Goal: Complete application form

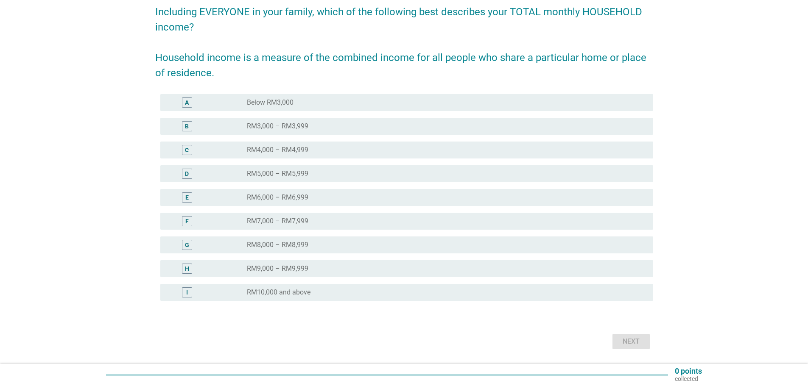
scroll to position [85, 0]
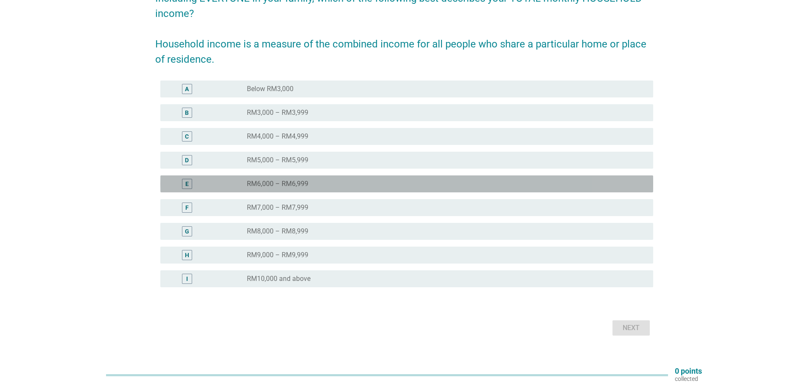
click at [383, 179] on div "radio_button_unchecked RM6,000 – RM6,999" at bounding box center [447, 184] width 400 height 10
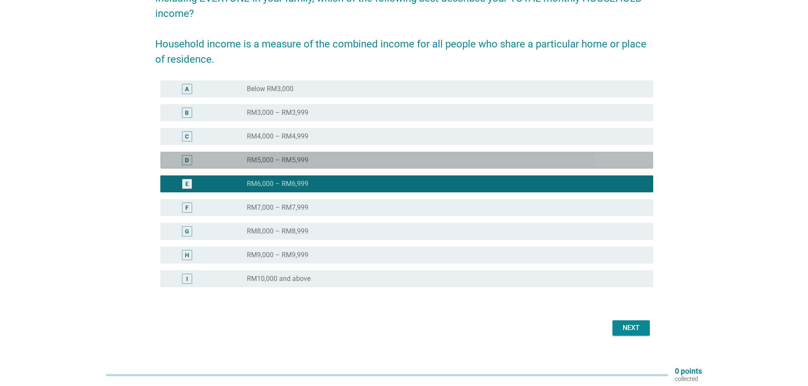
click at [321, 162] on div "radio_button_unchecked RM5,000 – RM5,999" at bounding box center [443, 160] width 393 height 8
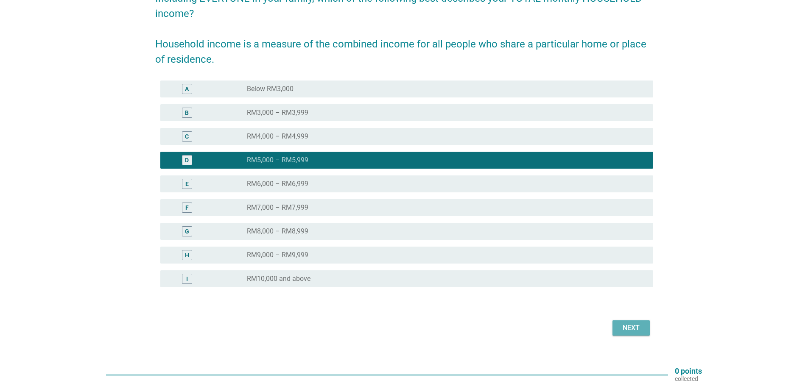
click at [639, 327] on div "Next" at bounding box center [631, 328] width 24 height 10
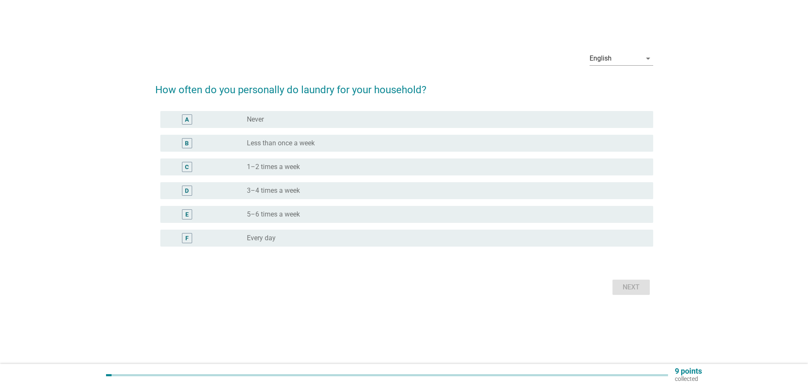
scroll to position [0, 0]
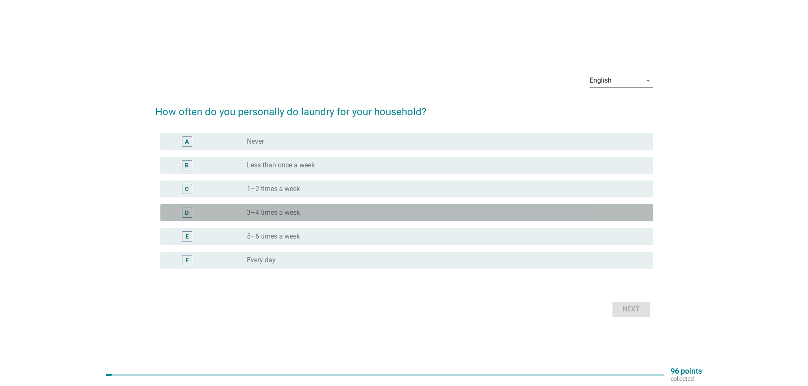
click at [402, 215] on div "radio_button_unchecked 3–4 times a week" at bounding box center [443, 213] width 393 height 8
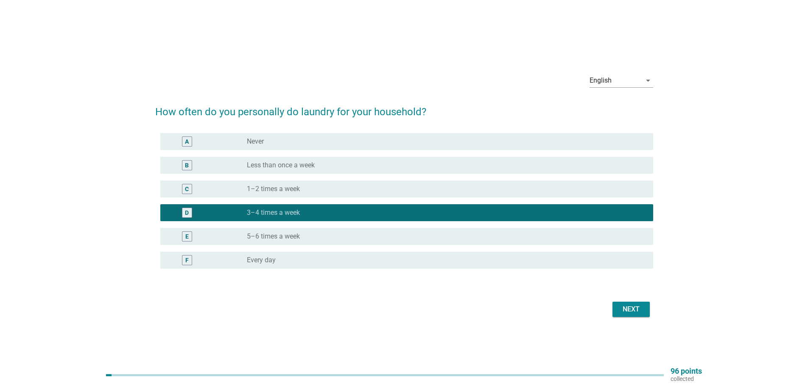
click at [617, 312] on button "Next" at bounding box center [631, 309] width 37 height 15
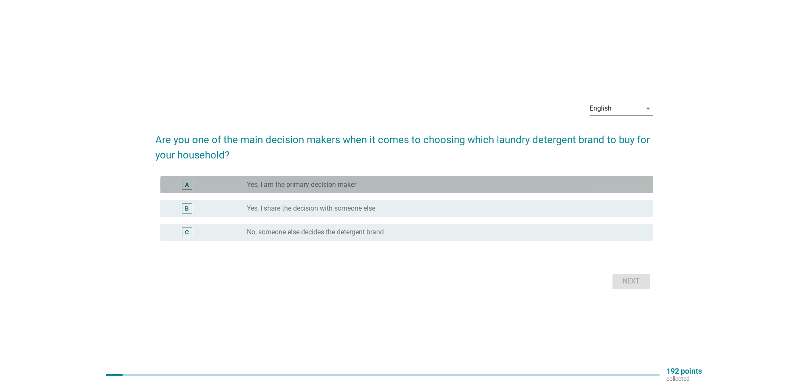
click at [302, 183] on label "Yes, I am the primary decision maker" at bounding box center [301, 185] width 109 height 8
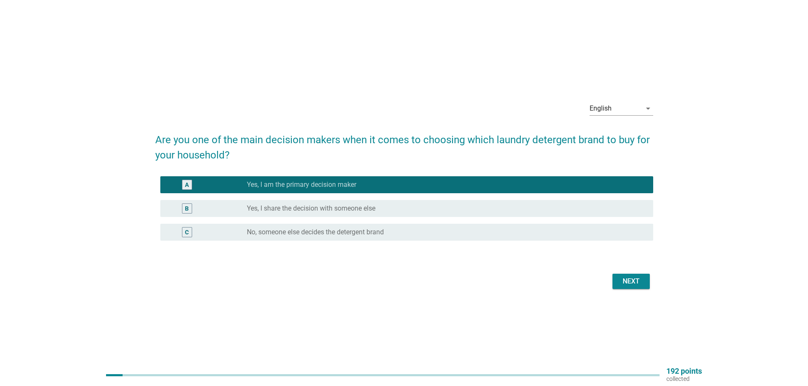
click at [637, 281] on div "Next" at bounding box center [631, 282] width 24 height 10
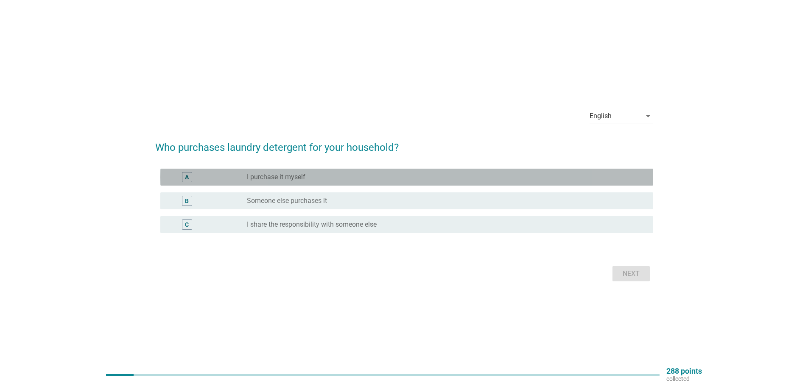
click at [370, 179] on div "radio_button_unchecked I purchase it myself" at bounding box center [443, 177] width 393 height 8
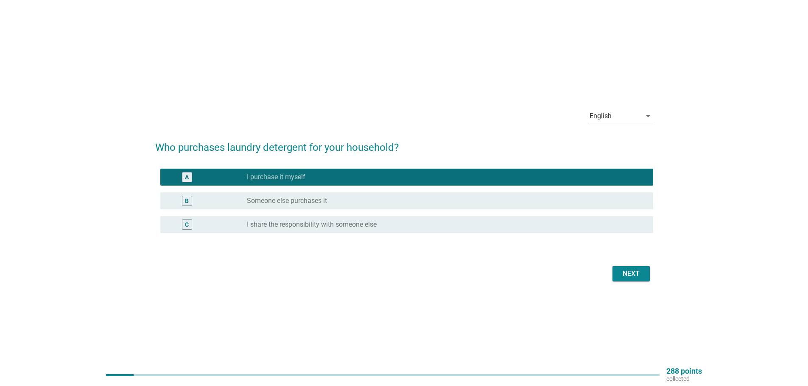
click at [618, 275] on button "Next" at bounding box center [631, 273] width 37 height 15
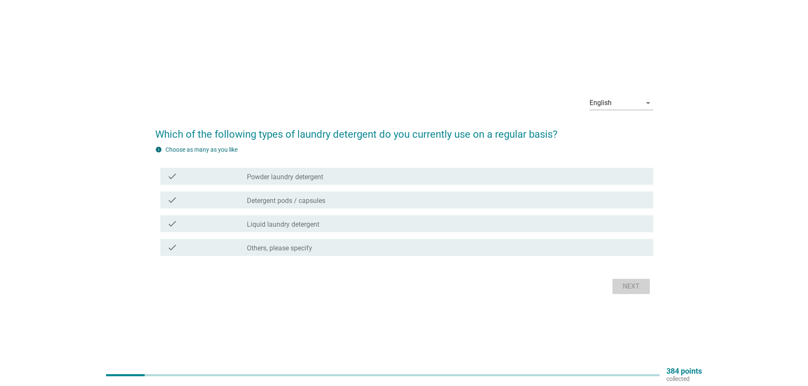
drag, startPoint x: 618, startPoint y: 275, endPoint x: 556, endPoint y: 279, distance: 61.7
click at [557, 279] on div "Next" at bounding box center [404, 287] width 498 height 20
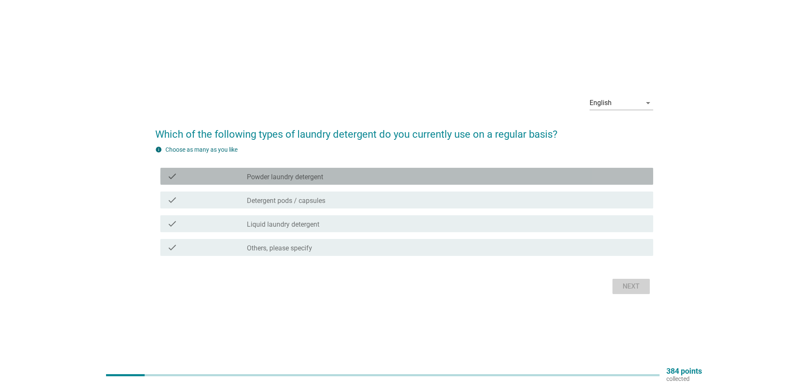
click at [418, 179] on div "check_box_outline_blank Powder laundry detergent" at bounding box center [447, 176] width 400 height 10
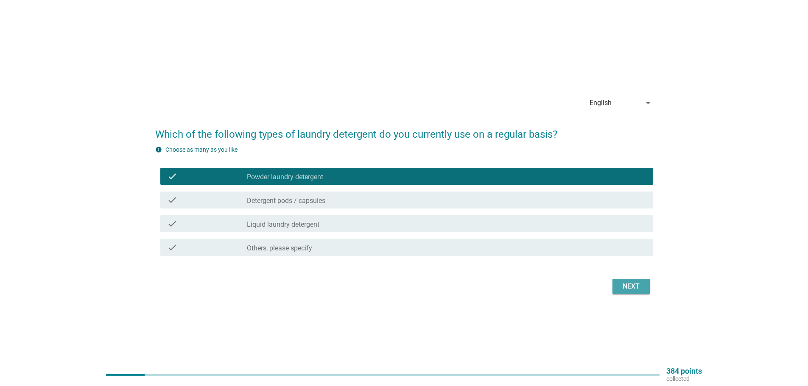
click at [409, 232] on div "check check_box_outline_blank Liquid laundry detergent" at bounding box center [404, 224] width 498 height 24
click at [408, 227] on div "check_box_outline_blank Liquid laundry detergent" at bounding box center [447, 224] width 400 height 10
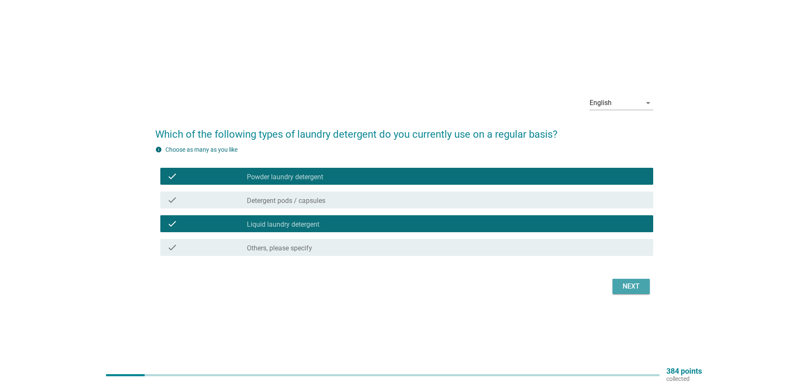
click at [637, 282] on div "Next" at bounding box center [631, 287] width 24 height 10
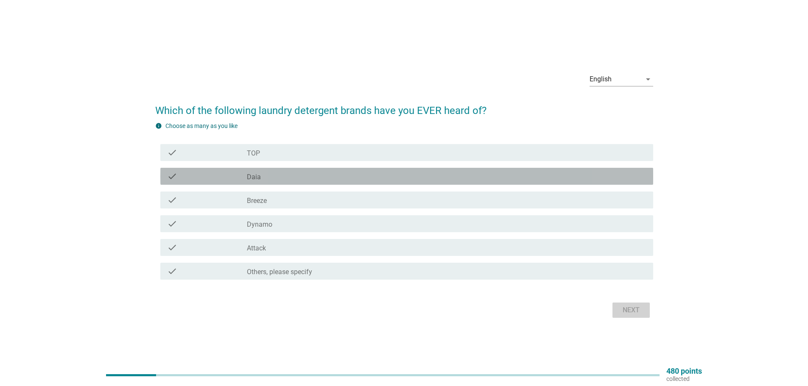
click at [296, 182] on div "check check_box_outline_blank Daia" at bounding box center [406, 176] width 493 height 17
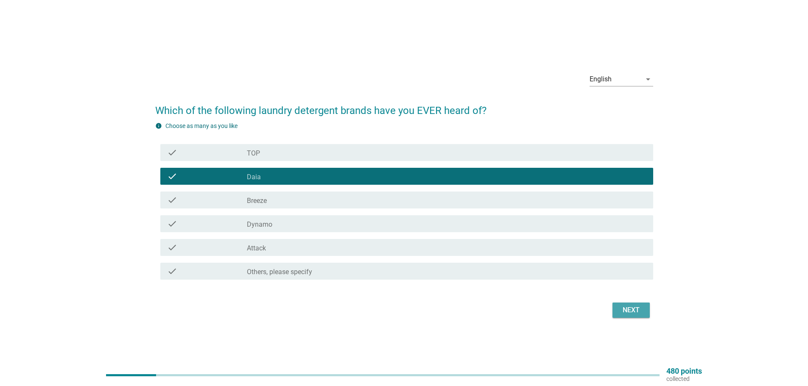
click at [311, 152] on div "check_box_outline_blank TOP" at bounding box center [447, 153] width 400 height 10
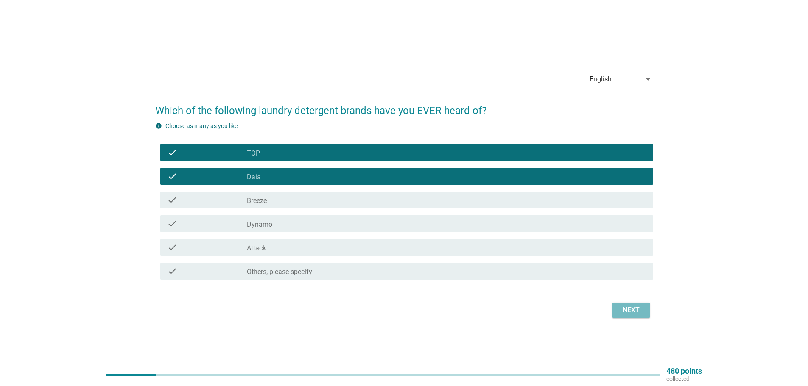
click at [616, 315] on button "Next" at bounding box center [631, 310] width 37 height 15
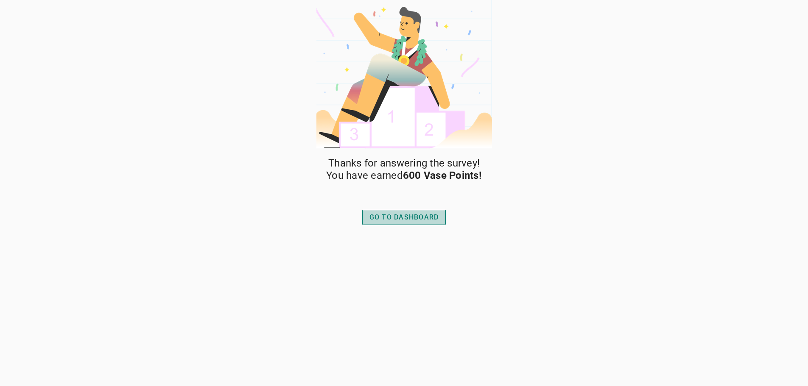
click at [431, 215] on div "GO TO DASHBOARD" at bounding box center [404, 218] width 70 height 10
